Goal: Find specific page/section: Find specific page/section

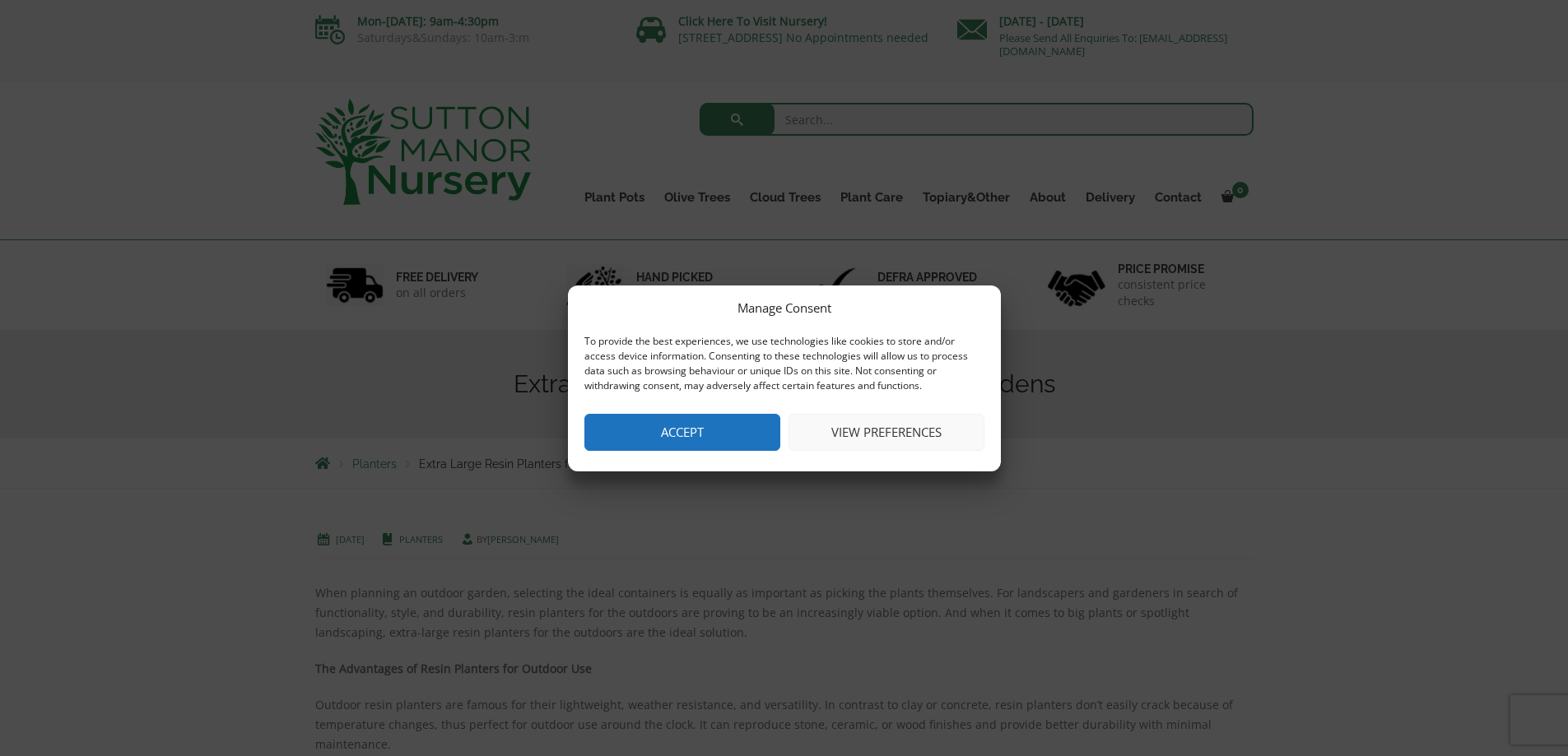
click at [649, 418] on button "Accept" at bounding box center [683, 432] width 196 height 37
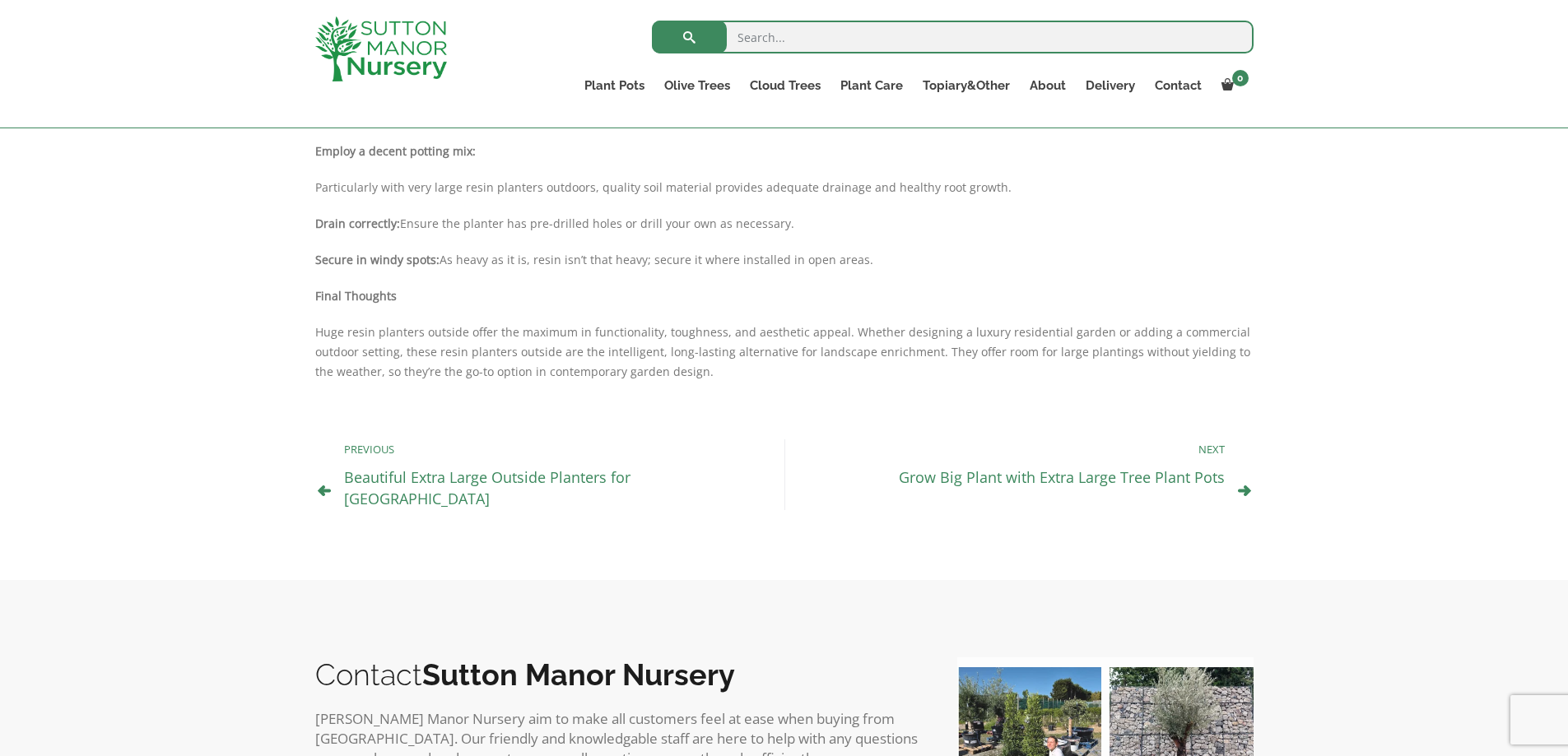
scroll to position [890, 0]
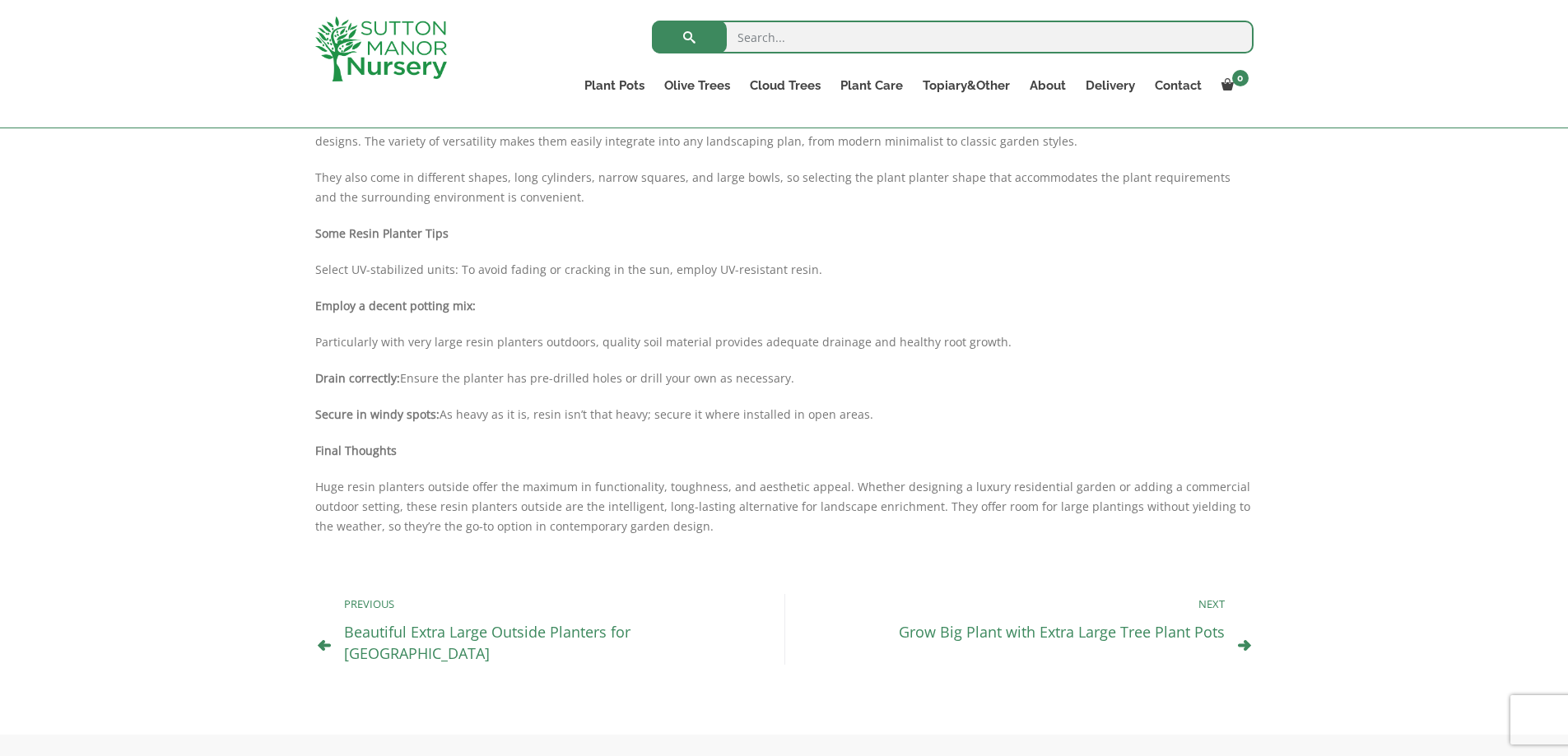
click at [551, 636] on link "Beautiful Extra Large Outside Planters for [GEOGRAPHIC_DATA]" at bounding box center [487, 642] width 286 height 41
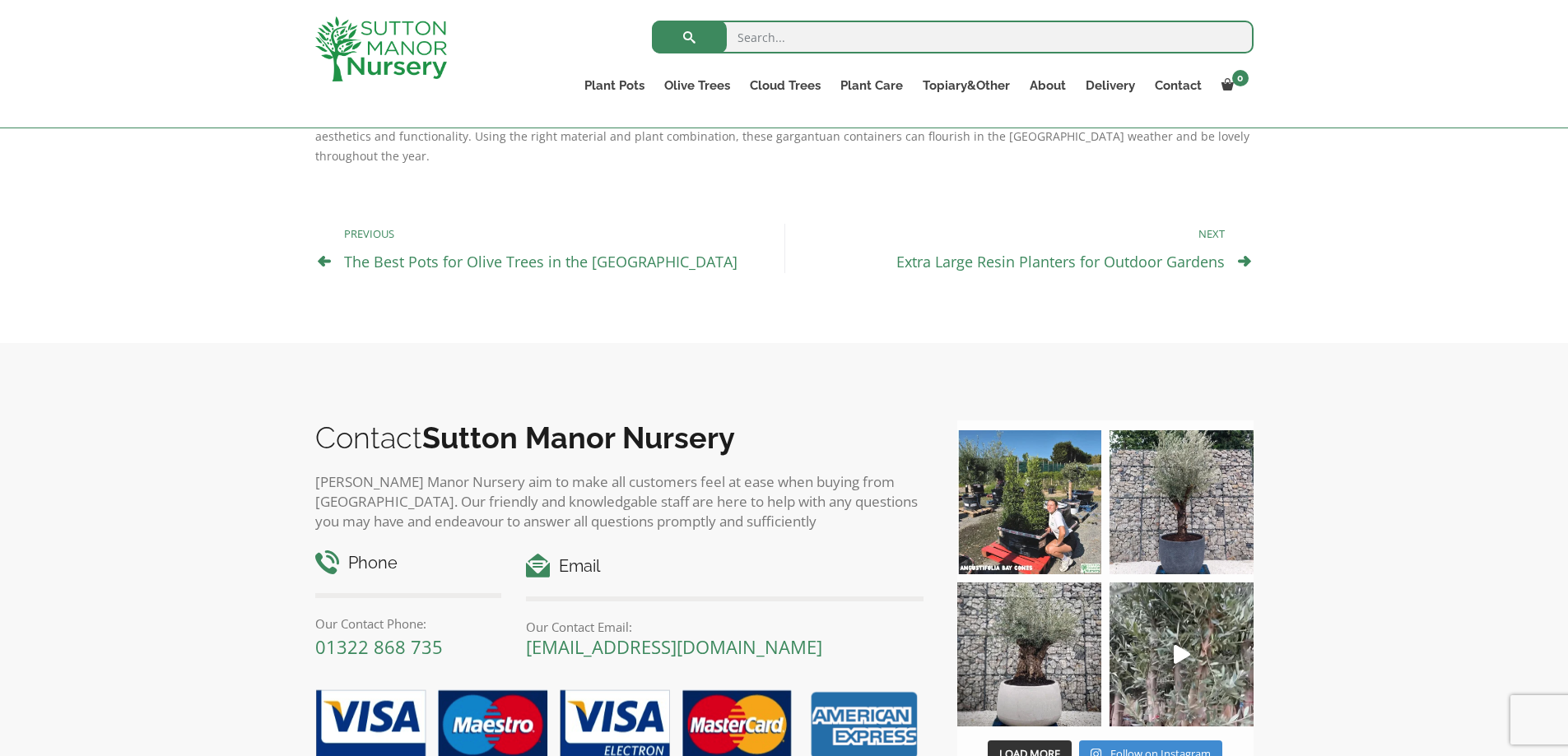
scroll to position [1316, 0]
